Goal: Transaction & Acquisition: Purchase product/service

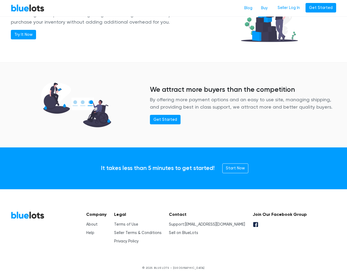
scroll to position [659, 0]
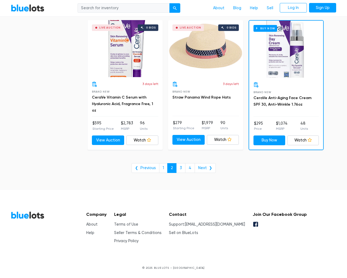
scroll to position [2189, 0]
type input "the"
type input "e"
checkbox New"] "false"
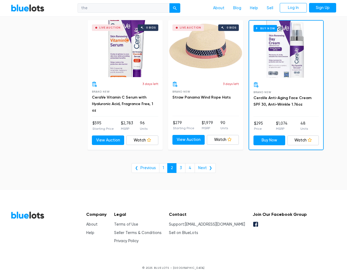
checkbox Pulls"] "false"
checkbox input "false"
checkbox Accessories"] "false"
checkbox input "false"
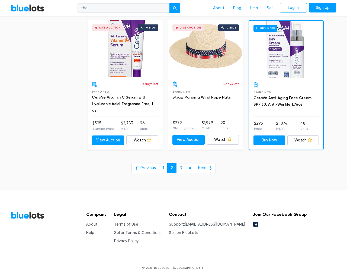
checkbox Beauty"] "false"
checkbox Merchandise"] "false"
checkbox Baby"] "false"
checkbox Garden"] "false"
checkbox input "false"
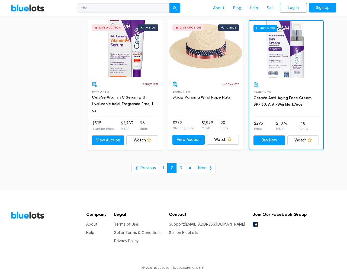
checkbox input "false"
type input "e"
select select "10000"
select select "50000"
select select "10000"
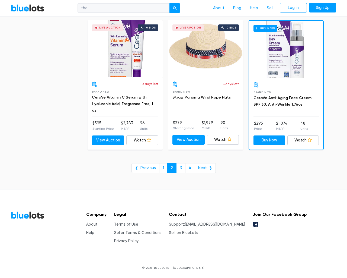
select select "50000"
select select "ending_soonest"
select select "50000"
select select "highest_price"
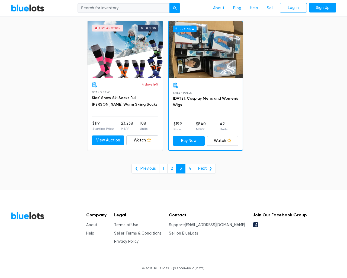
scroll to position [2187, 0]
type input "the"
type input "e"
checkbox New"] "false"
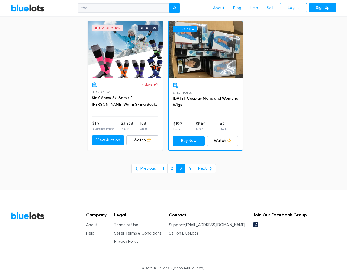
checkbox Pulls"] "false"
checkbox input "false"
checkbox Accessories"] "false"
checkbox input "false"
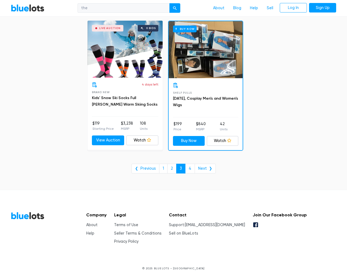
checkbox Beauty"] "false"
checkbox Merchandise"] "false"
checkbox Baby"] "false"
checkbox Garden"] "false"
checkbox input "false"
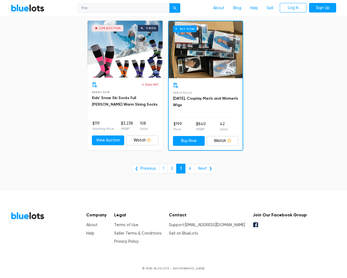
checkbox input "false"
type input "e"
select select "10000"
select select "50000"
select select "10000"
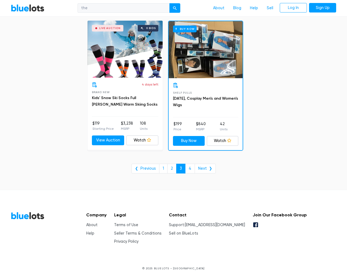
select select "50000"
select select "ending_soonest"
select select "50000"
select select "highest_price"
